Goal: Check status: Check status

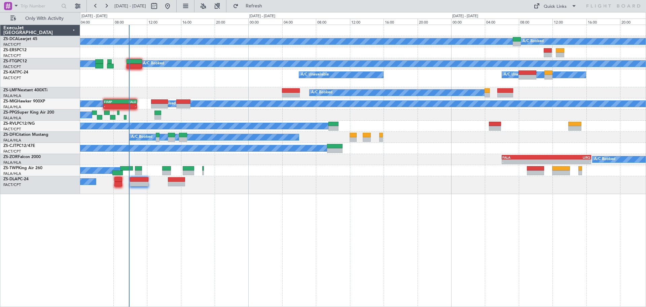
click at [277, 237] on div "A/C Booked A/C Booked A/C Booked A/C Booked A/C Unavailable A/C Unavailable A/C…" at bounding box center [363, 166] width 566 height 282
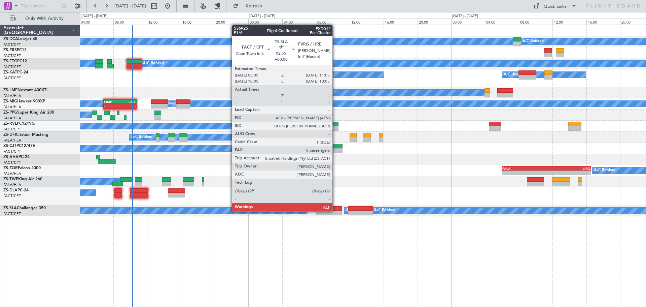
click at [335, 211] on div at bounding box center [329, 212] width 26 height 5
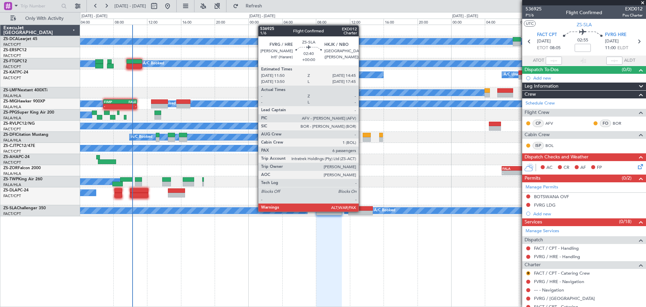
click at [362, 211] on div at bounding box center [360, 212] width 25 height 5
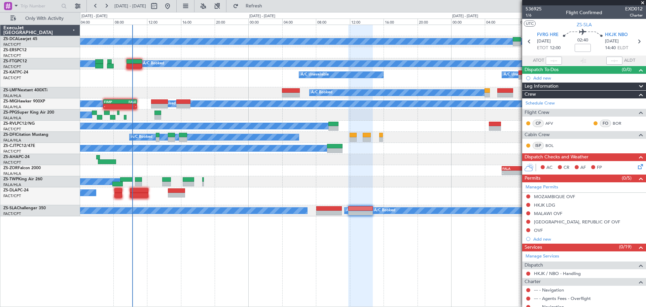
click at [642, 3] on span at bounding box center [642, 3] width 7 height 6
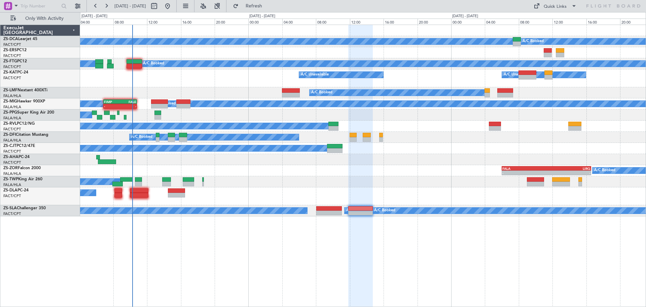
type input "0"
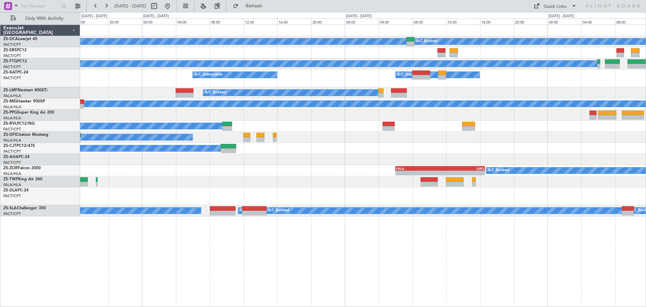
click at [359, 258] on div "A/C Booked A/C Booked A/C Booked A/C Booked A/C Unavailable A/C Unavailable A/C…" at bounding box center [363, 166] width 566 height 282
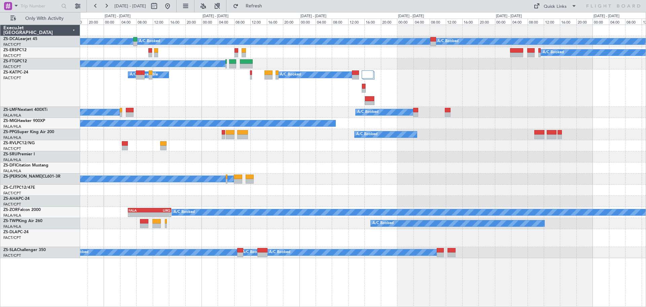
click at [325, 278] on div "A/C Booked A/C Booked A/C Booked A/C Booked A/C Booked A/C Unavailable A/C Book…" at bounding box center [363, 166] width 566 height 282
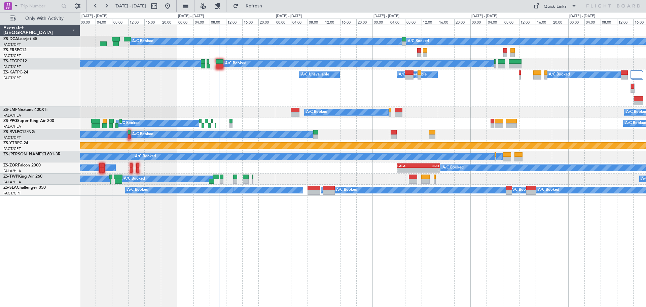
click at [503, 254] on div "A/C Booked A/C Booked A/C Booked A/C Booked A/C Booked A/C Unavailable A/C Book…" at bounding box center [363, 166] width 566 height 282
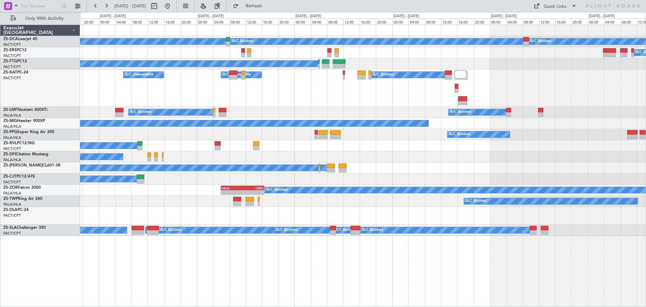
click at [623, 77] on div "A/C Booked A/C Booked A/C Booked A/C Booked A/C Booked A/C Booked A/C Booked A/…" at bounding box center [363, 130] width 566 height 211
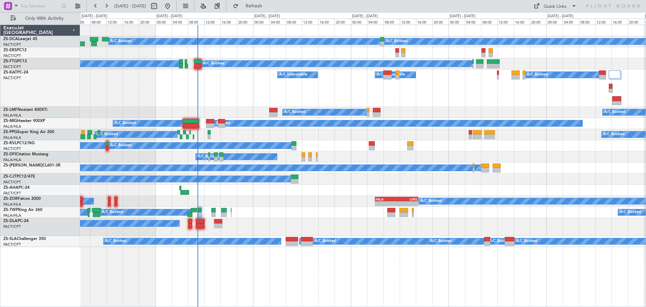
click at [380, 222] on div "A/C Booked A/C Booked A/C Booked A/C Booked A/C Booked A/C Booked A/C Unavailab…" at bounding box center [363, 136] width 566 height 222
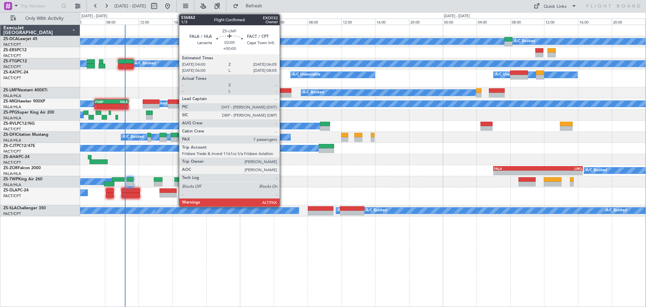
click at [283, 90] on div at bounding box center [283, 90] width 18 height 5
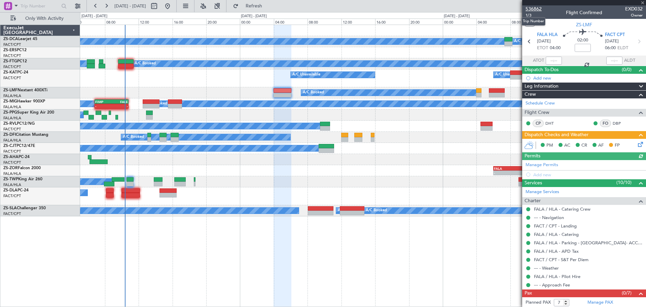
click at [536, 10] on span "536862" at bounding box center [534, 8] width 16 height 7
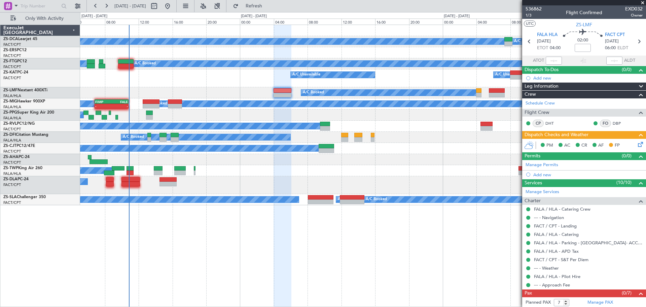
click at [644, 2] on span at bounding box center [642, 3] width 7 height 6
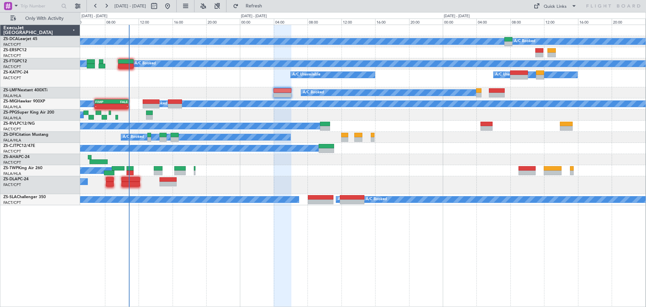
type input "0"
